Goal: Task Accomplishment & Management: Manage account settings

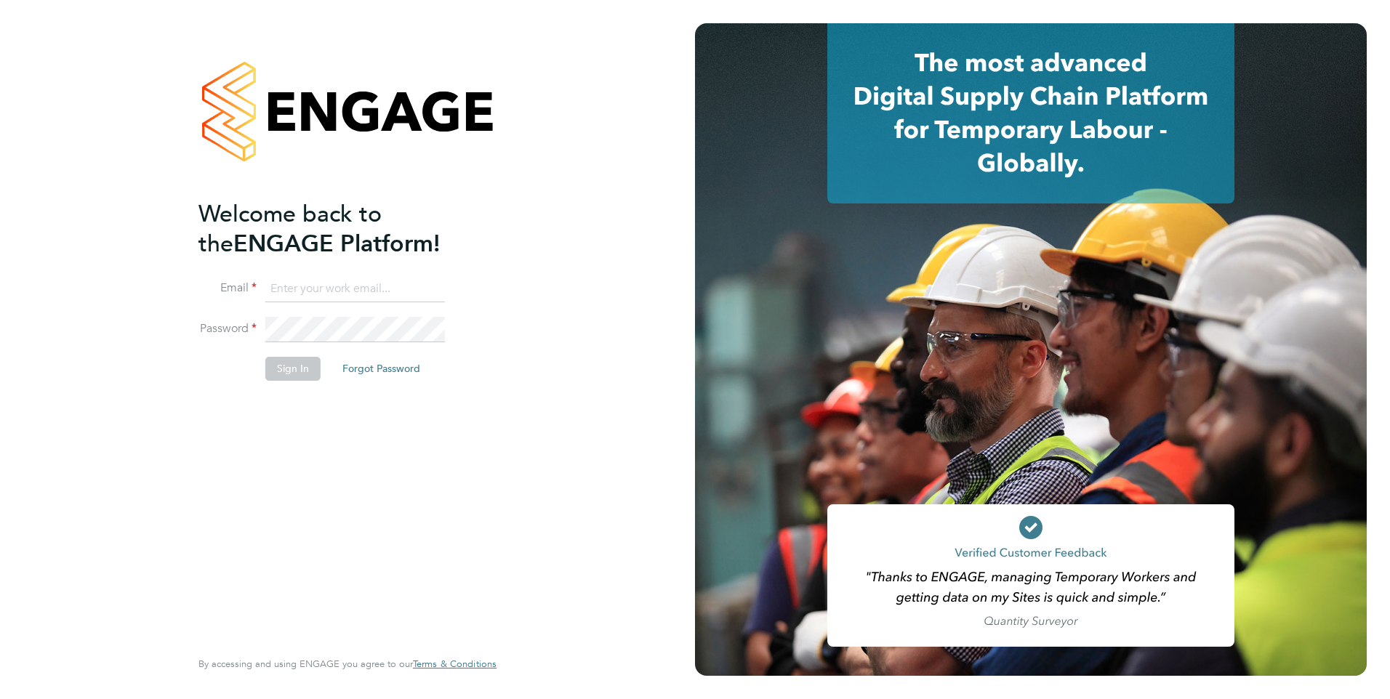
type input "jfeatherstone@protocol.co.uk"
click at [294, 368] on button "Sign In" at bounding box center [292, 368] width 55 height 23
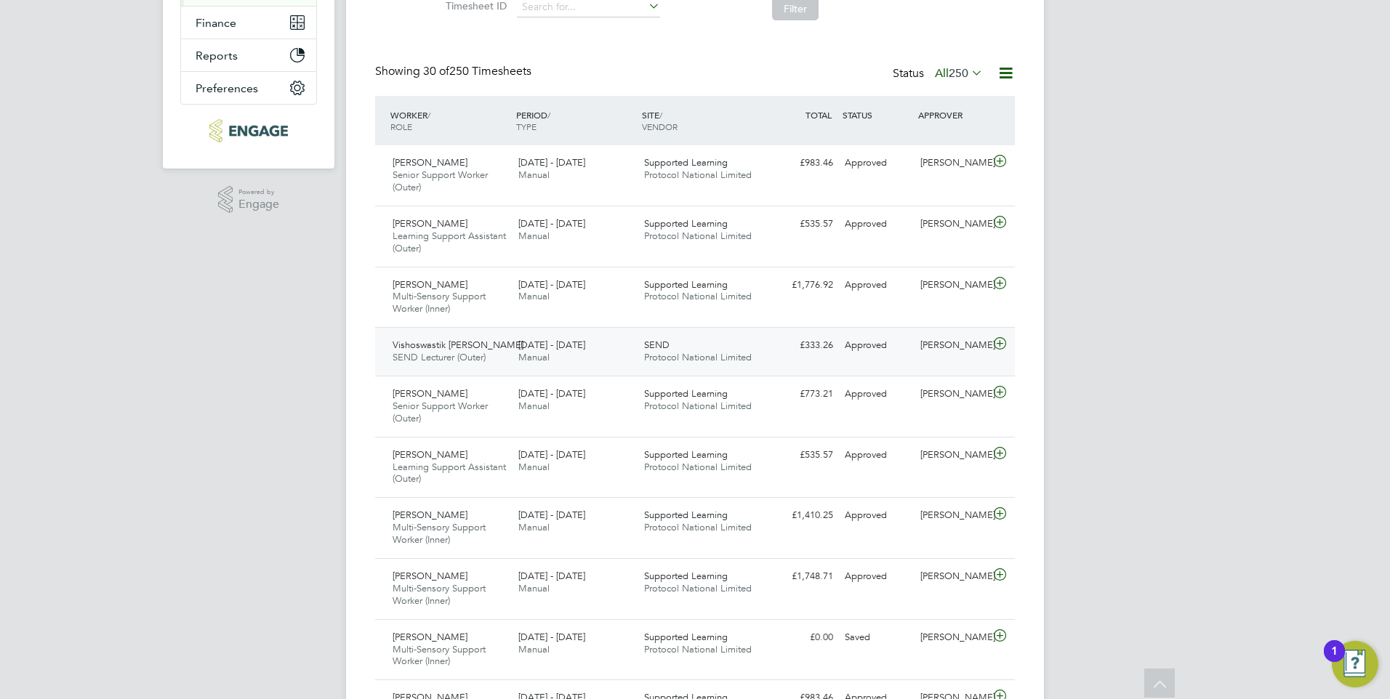
click at [998, 341] on icon at bounding box center [1000, 344] width 18 height 12
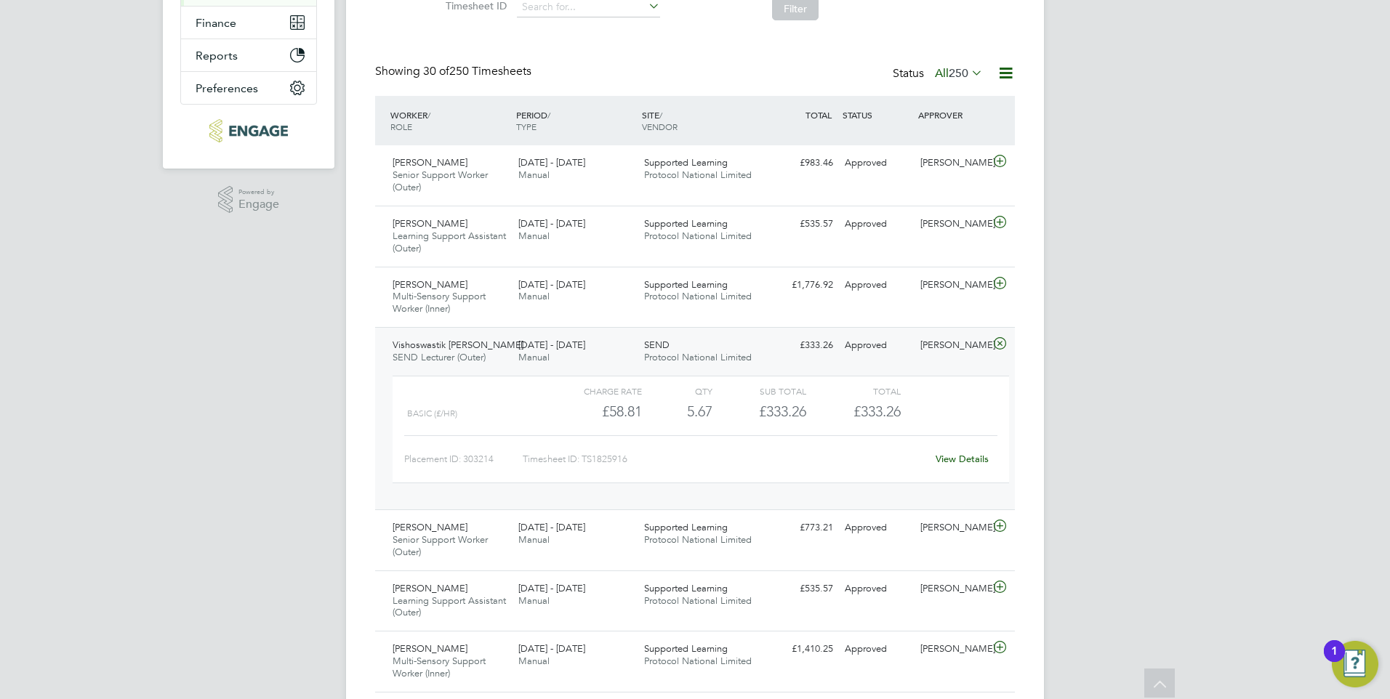
click at [942, 455] on link "View Details" at bounding box center [961, 459] width 53 height 12
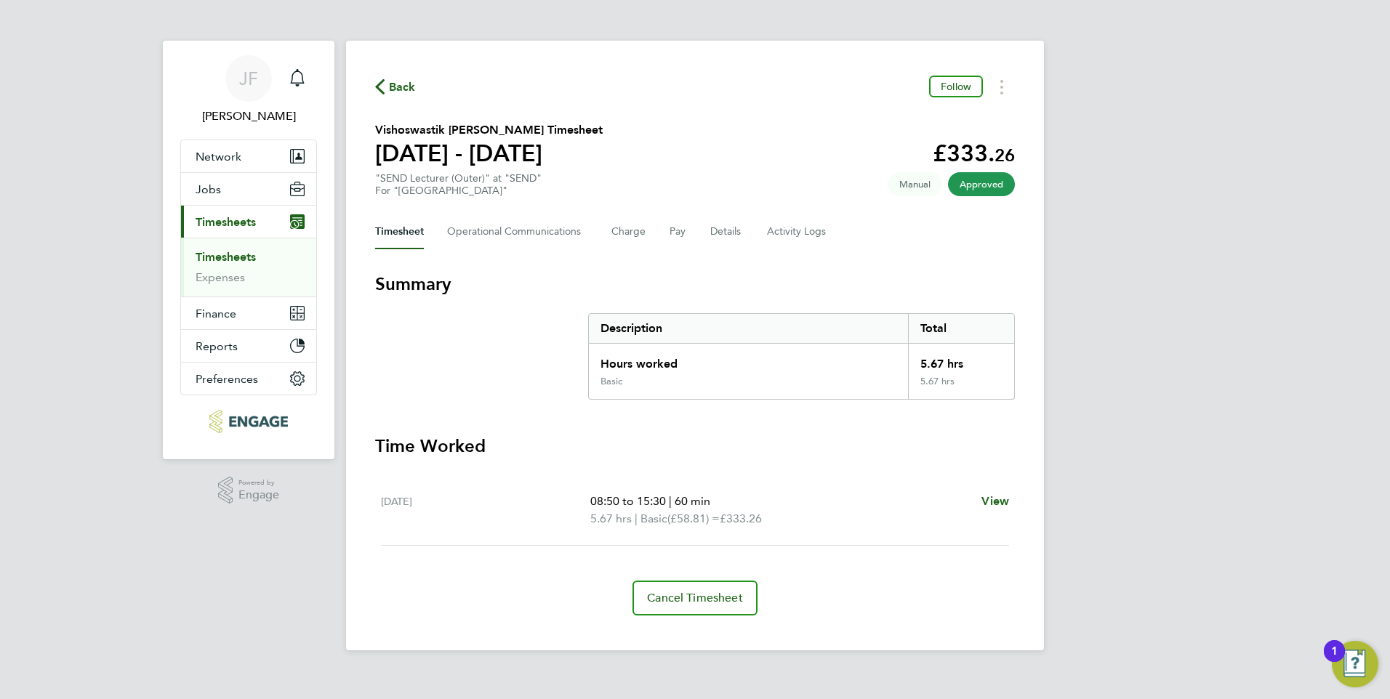
click at [401, 91] on span "Back" at bounding box center [402, 86] width 27 height 17
